Goal: Find contact information: Find contact information

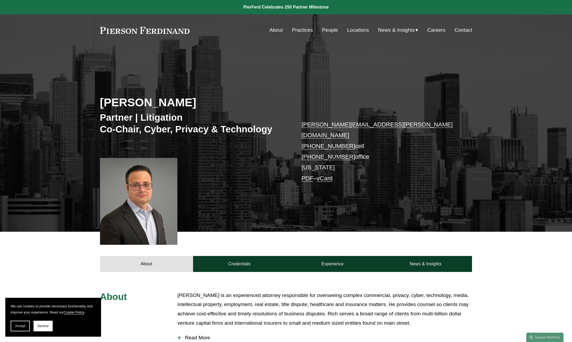
drag, startPoint x: 360, startPoint y: 28, endPoint x: 368, endPoint y: 30, distance: 8.7
click at [360, 28] on link "Locations" at bounding box center [358, 30] width 22 height 10
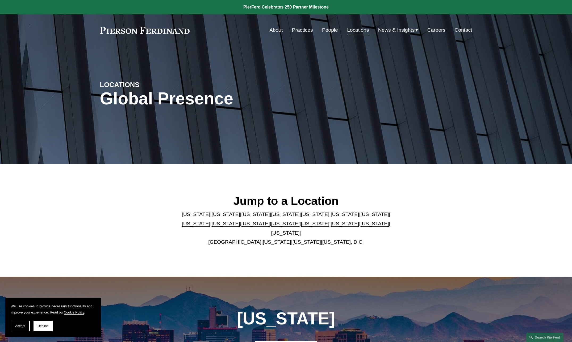
click at [253, 221] on p "[US_STATE] | [US_STATE] | [US_STATE] | [US_STATE] | [US_STATE] | [US_STATE] | […" at bounding box center [285, 228] width 217 height 37
click at [271, 226] on link "[US_STATE]" at bounding box center [285, 224] width 28 height 6
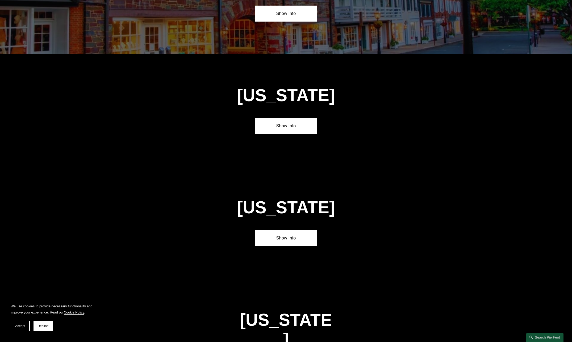
scroll to position [1397, 0]
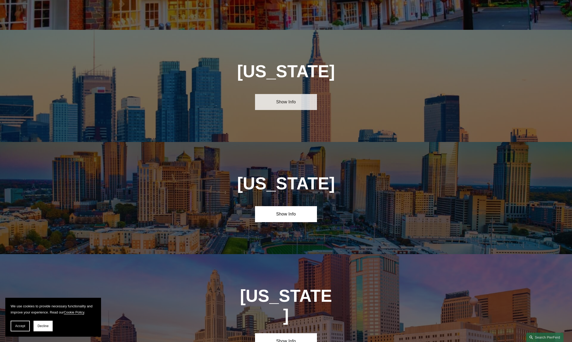
click at [297, 94] on link "Show Info" at bounding box center [286, 102] width 62 height 16
